Goal: Transaction & Acquisition: Book appointment/travel/reservation

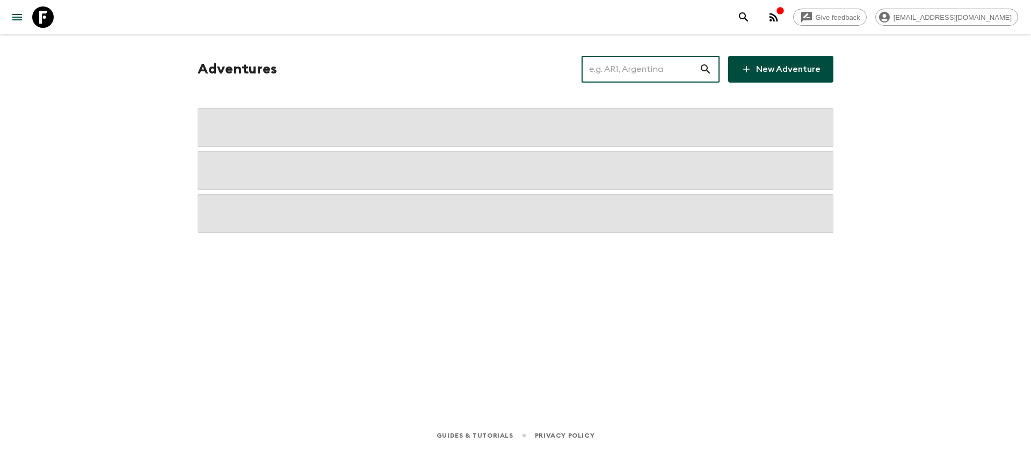
click at [684, 77] on input "text" at bounding box center [640, 69] width 118 height 30
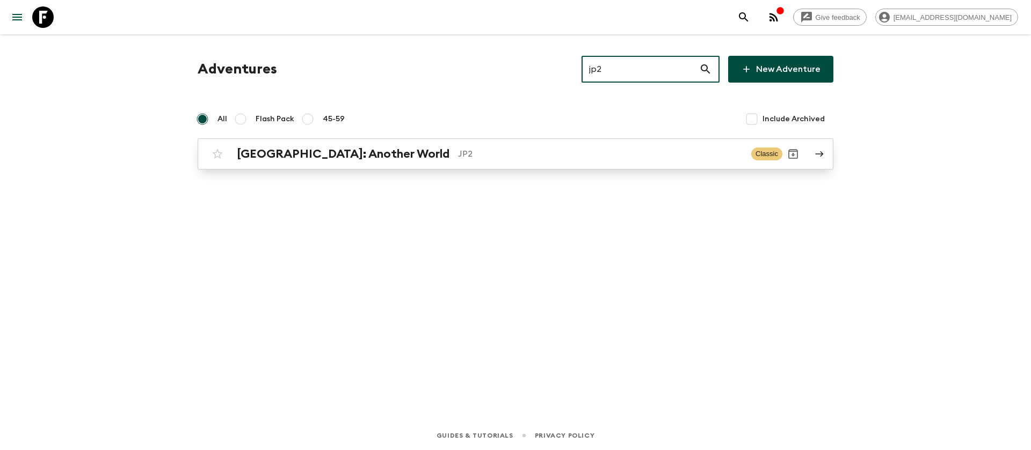
type input "jp2"
click at [275, 156] on h2 "[GEOGRAPHIC_DATA]: Another World" at bounding box center [343, 154] width 213 height 14
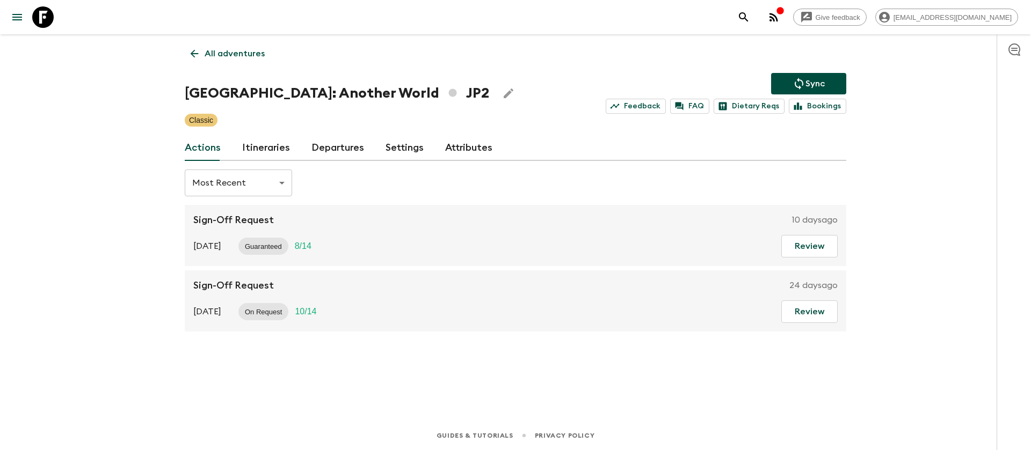
click at [254, 153] on link "Itineraries" at bounding box center [266, 148] width 48 height 26
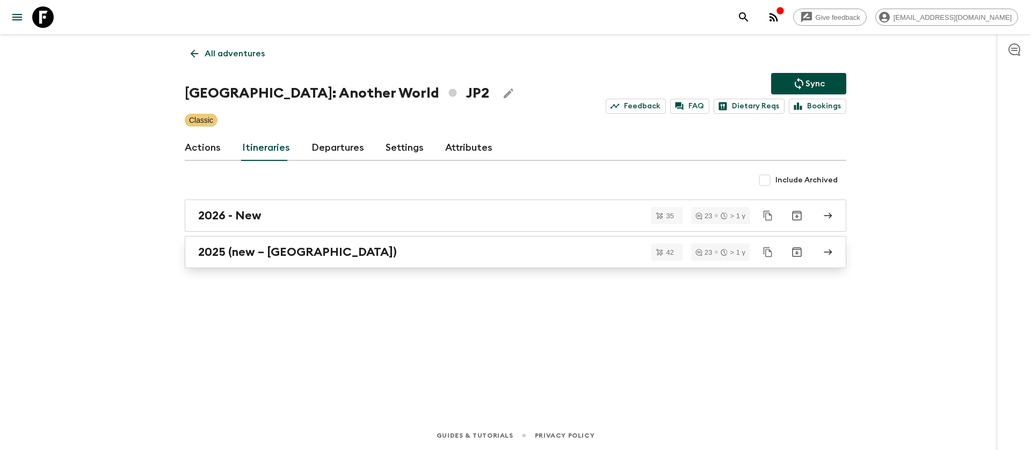
click at [235, 256] on h2 "2025 (new – [GEOGRAPHIC_DATA])" at bounding box center [297, 252] width 199 height 14
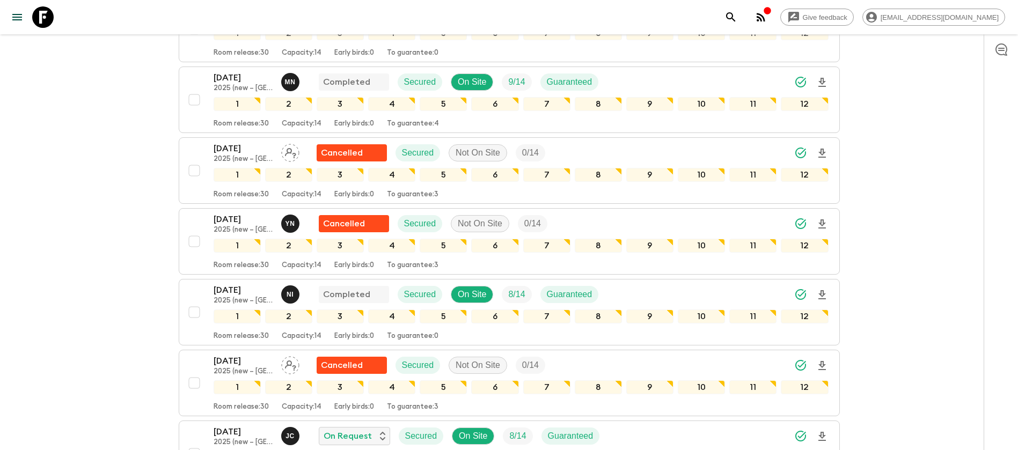
scroll to position [1449, 0]
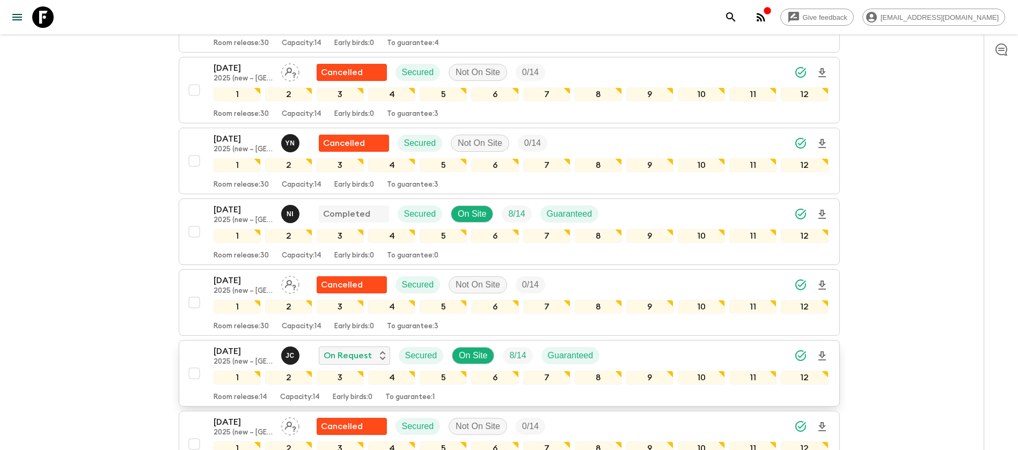
click at [257, 358] on p "2025 (new – [GEOGRAPHIC_DATA])" at bounding box center [243, 362] width 59 height 9
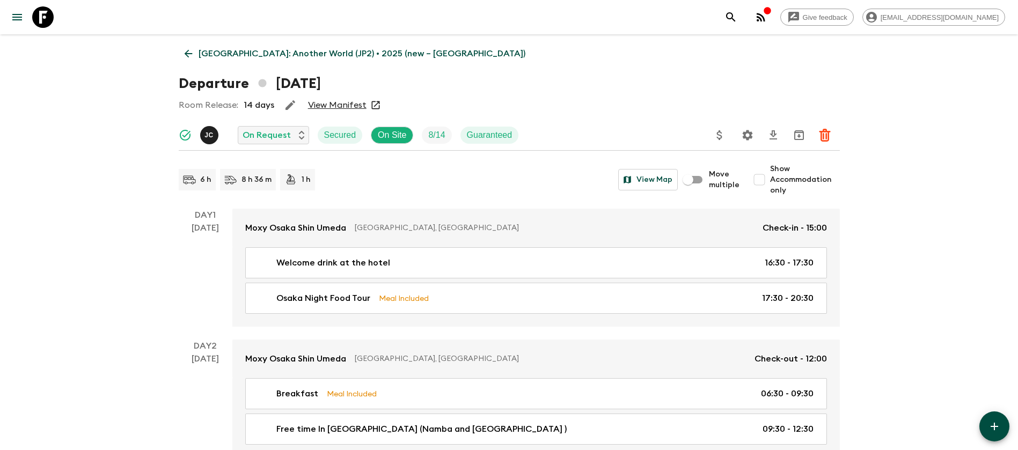
click at [357, 101] on link "View Manifest" at bounding box center [337, 105] width 59 height 11
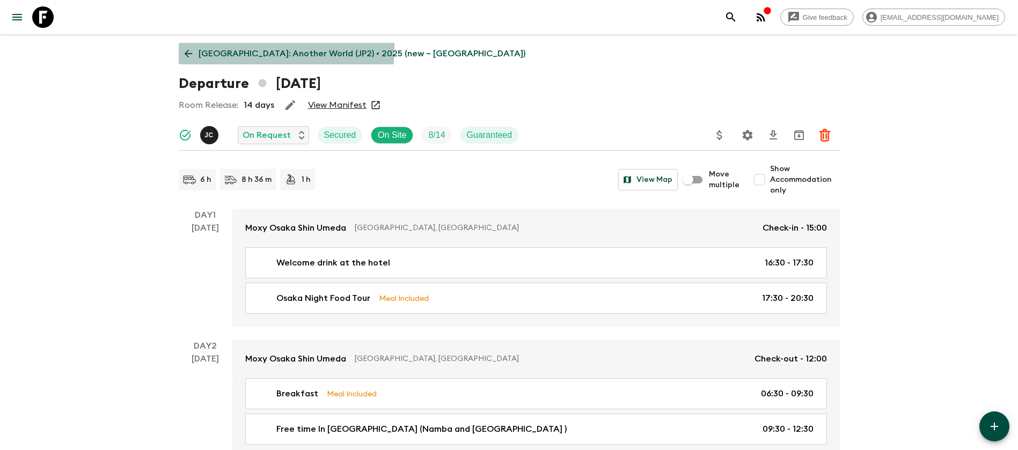
click at [189, 46] on link "[GEOGRAPHIC_DATA]: Another World (JP2) • 2025 (new – [GEOGRAPHIC_DATA])" at bounding box center [355, 53] width 353 height 21
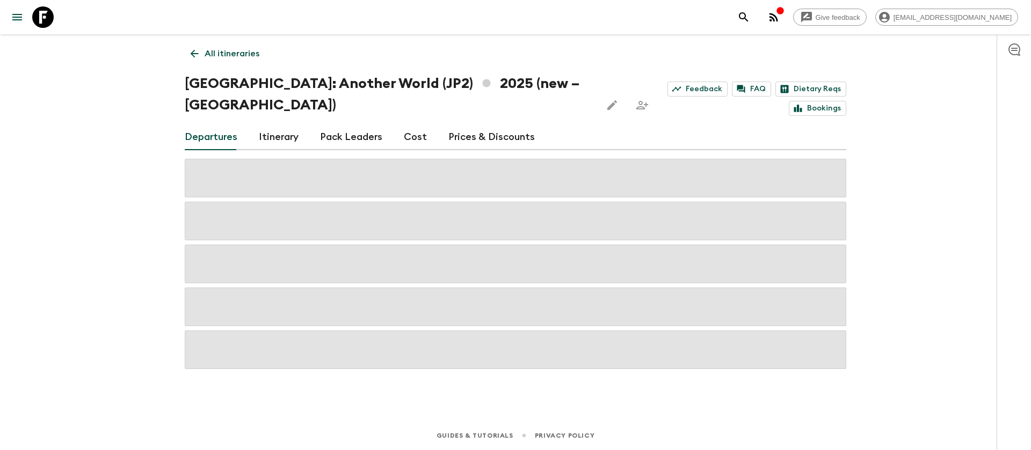
click at [414, 125] on link "Cost" at bounding box center [415, 138] width 23 height 26
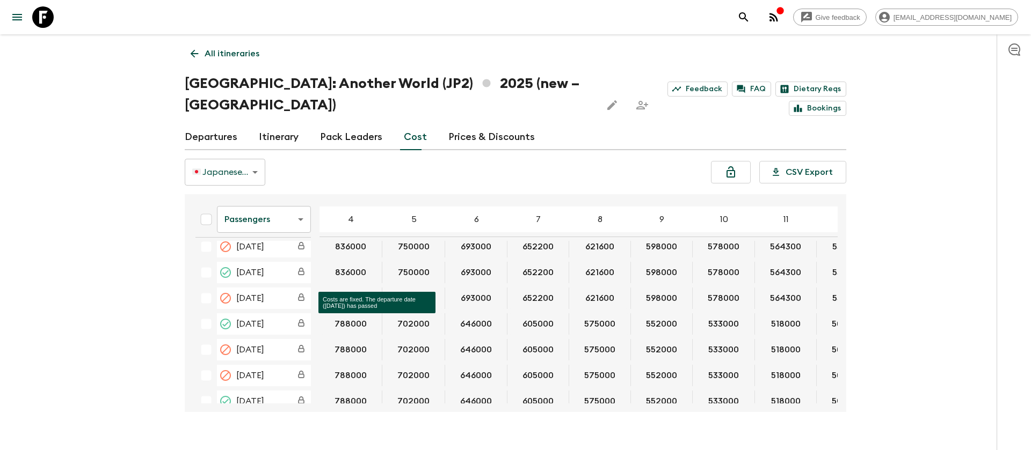
scroll to position [483, 0]
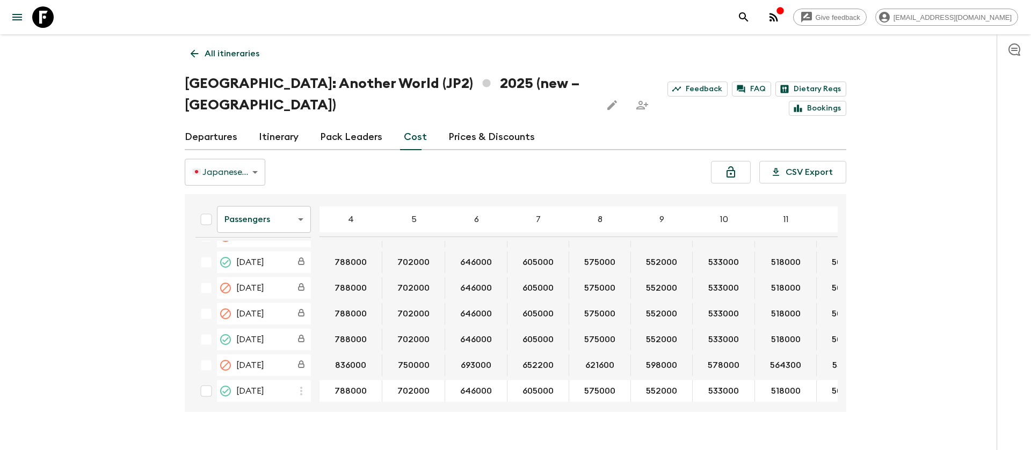
click at [280, 199] on body "Give feedback [EMAIL_ADDRESS][DOMAIN_NAME] All itineraries [GEOGRAPHIC_DATA]: A…" at bounding box center [515, 235] width 1031 height 471
click at [273, 243] on li "Extras" at bounding box center [264, 241] width 94 height 17
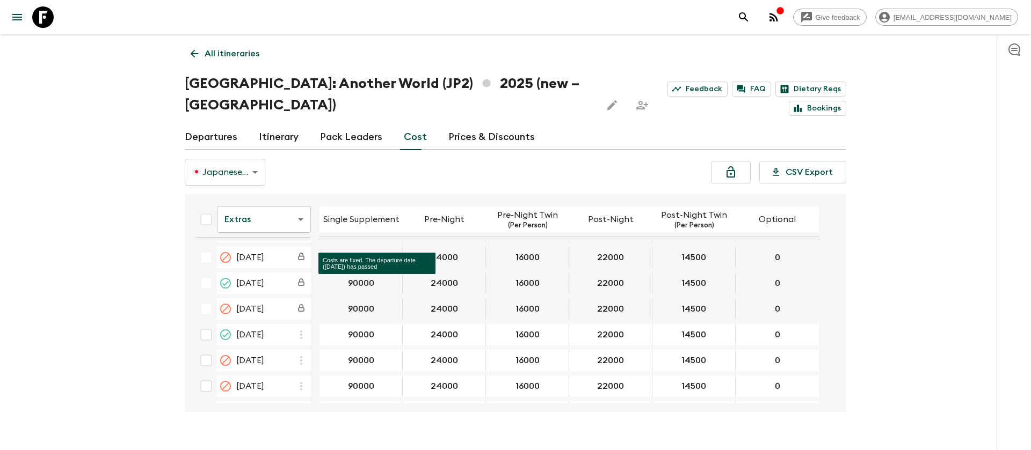
scroll to position [564, 0]
